Goal: Navigation & Orientation: Find specific page/section

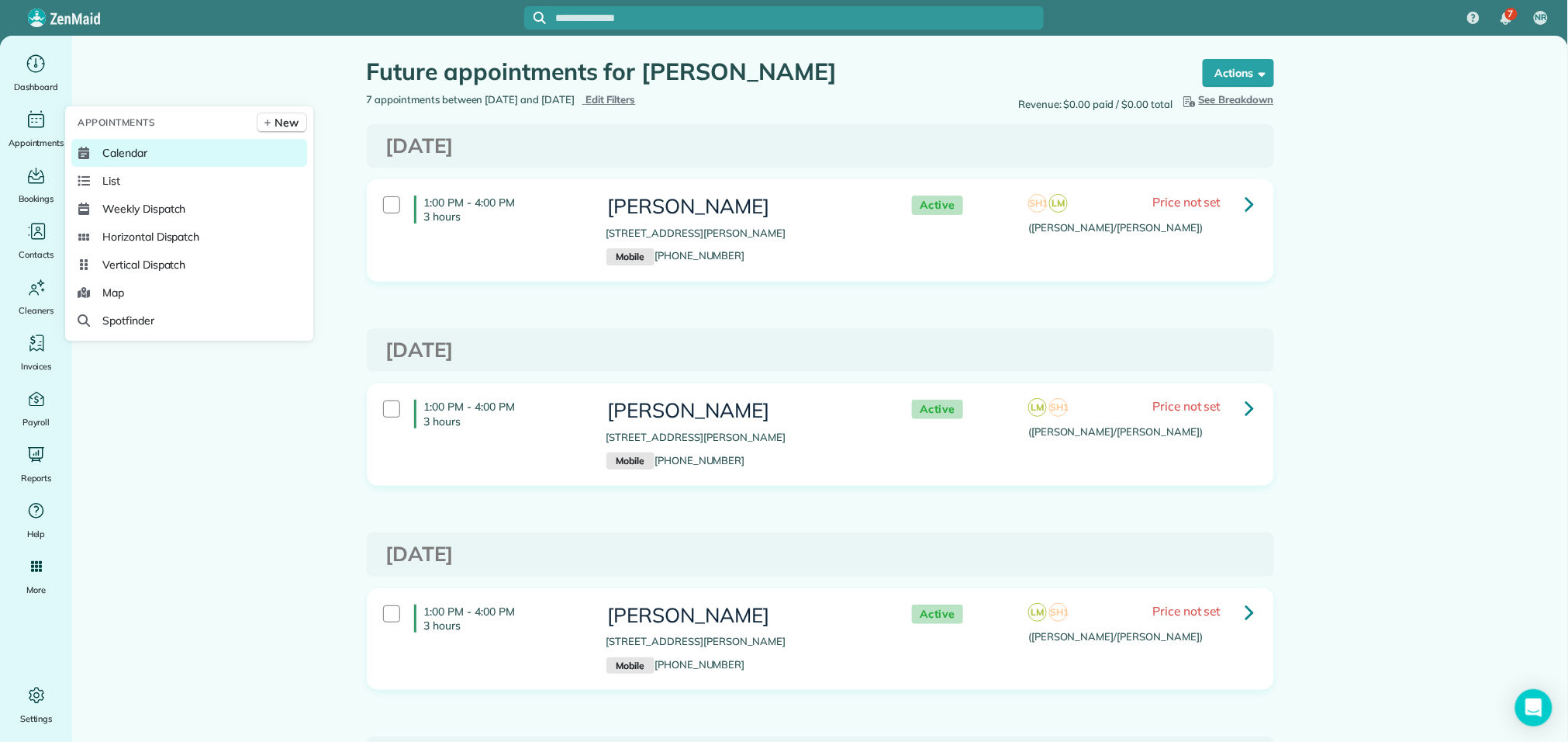
click at [107, 148] on span "Calendar" at bounding box center [125, 152] width 45 height 15
